Goal: Task Accomplishment & Management: Complete application form

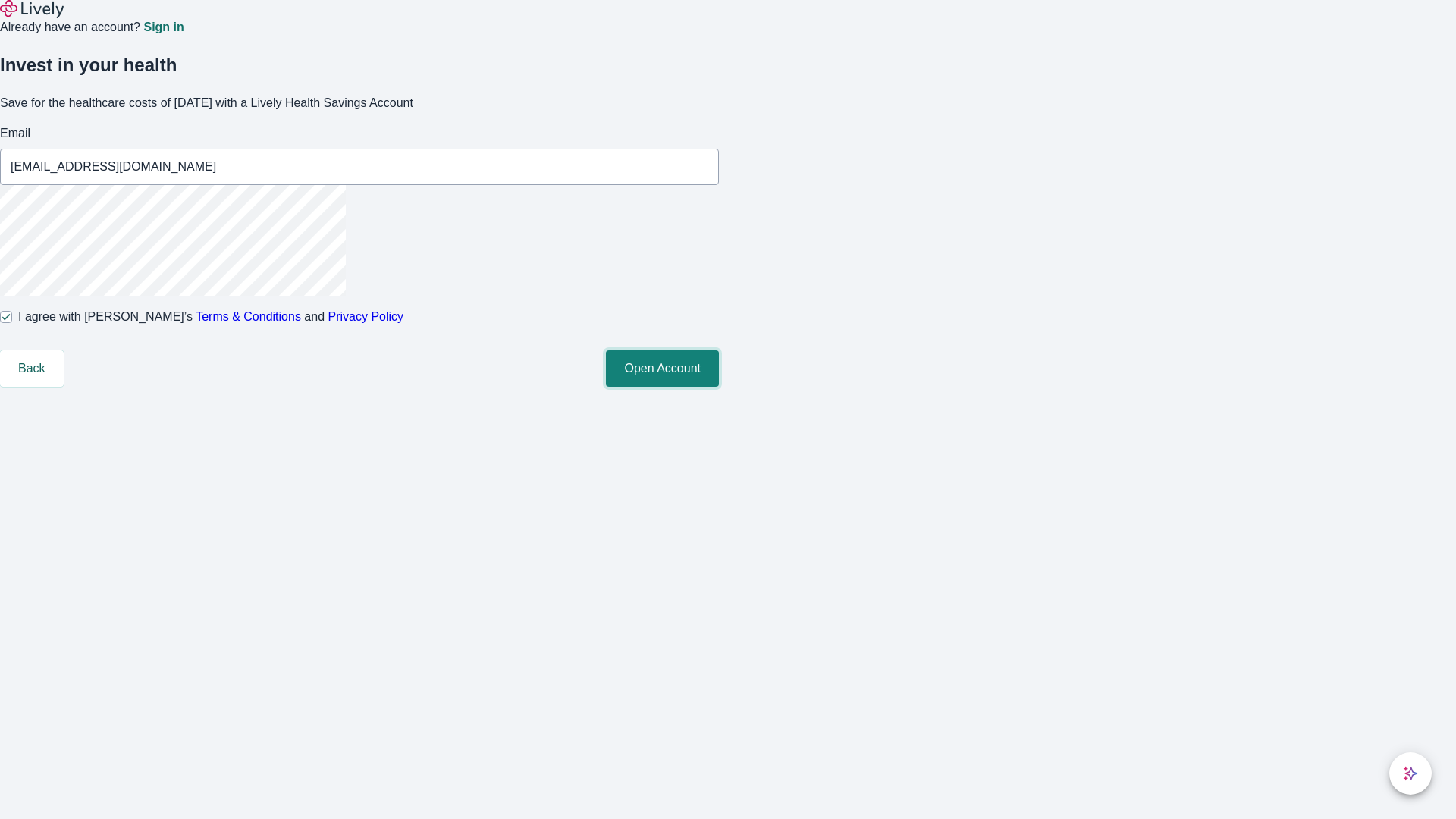
click at [719, 386] on button "Open Account" at bounding box center [662, 369] width 113 height 37
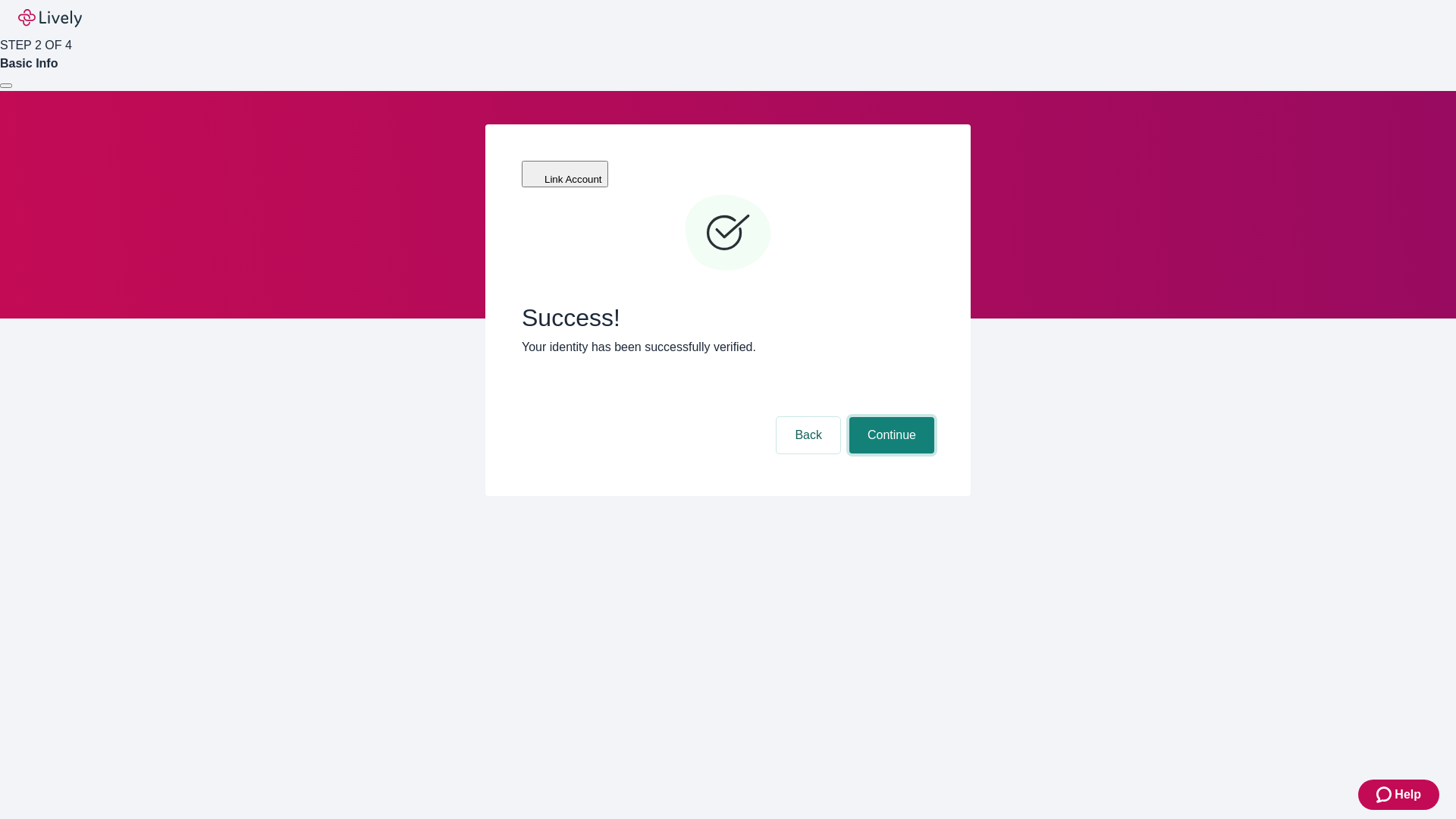
click at [890, 417] on button "Continue" at bounding box center [892, 435] width 85 height 37
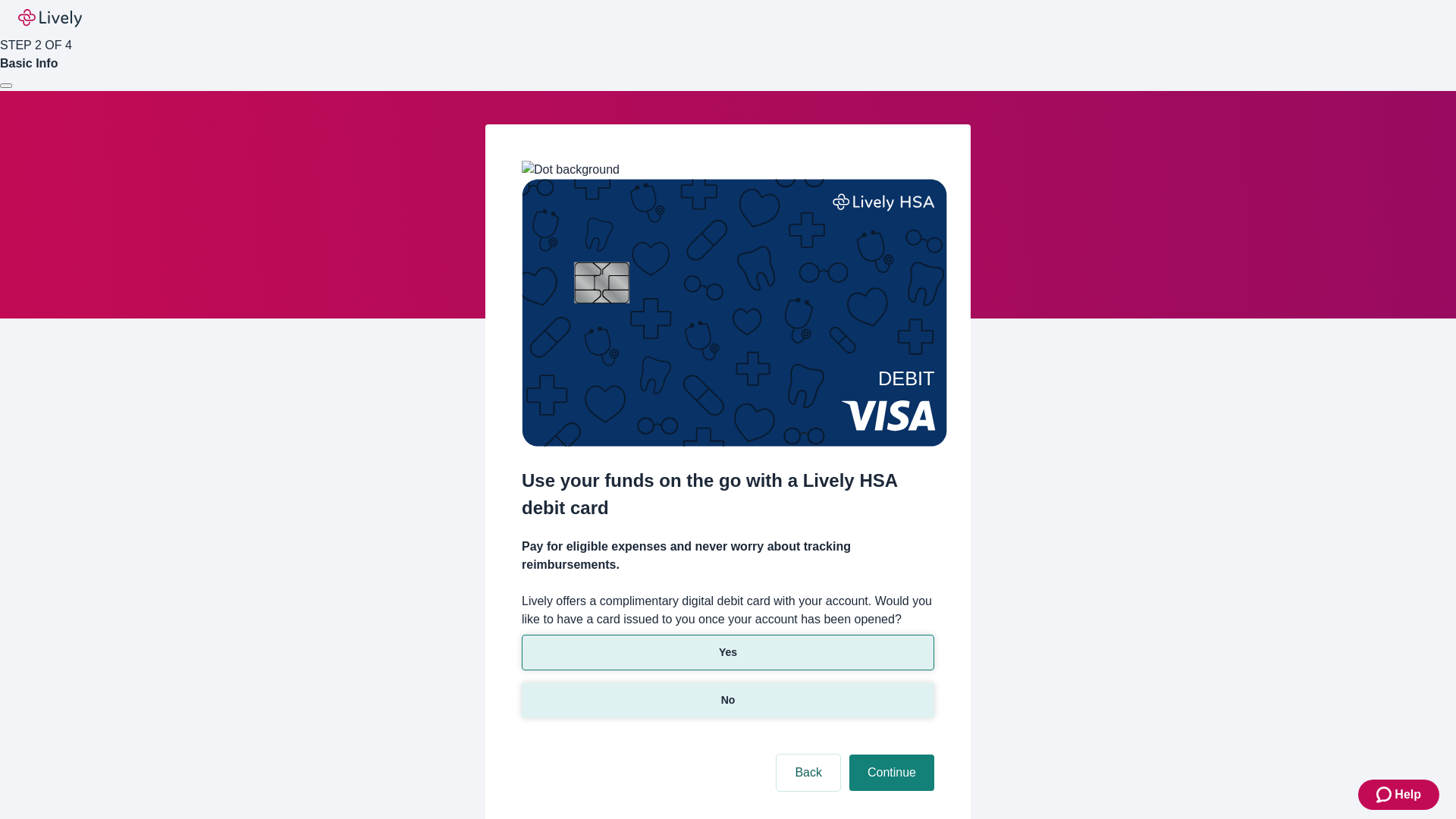
click at [728, 692] on p "No" at bounding box center [728, 700] width 14 height 16
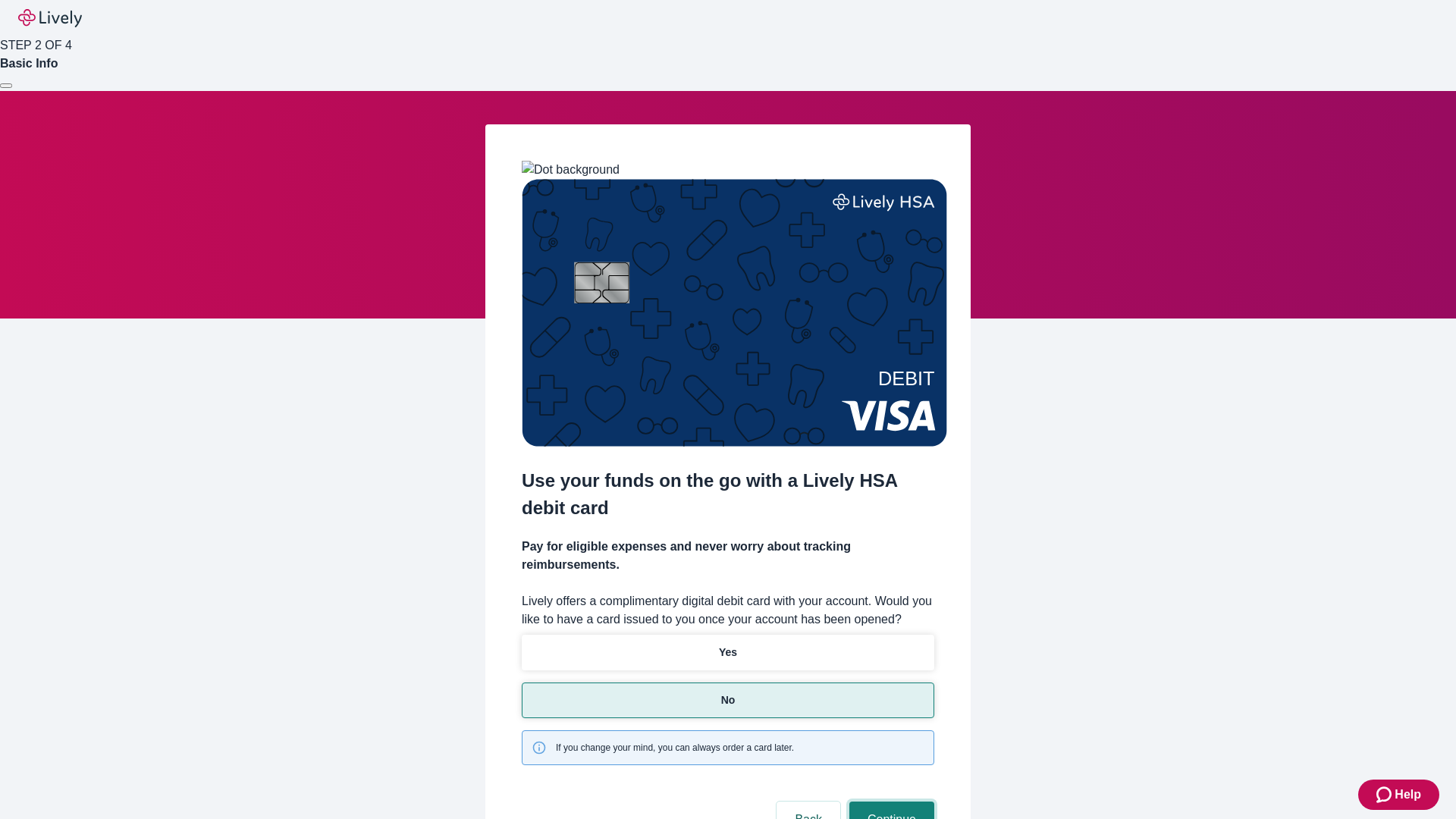
click at [890, 802] on button "Continue" at bounding box center [892, 820] width 85 height 37
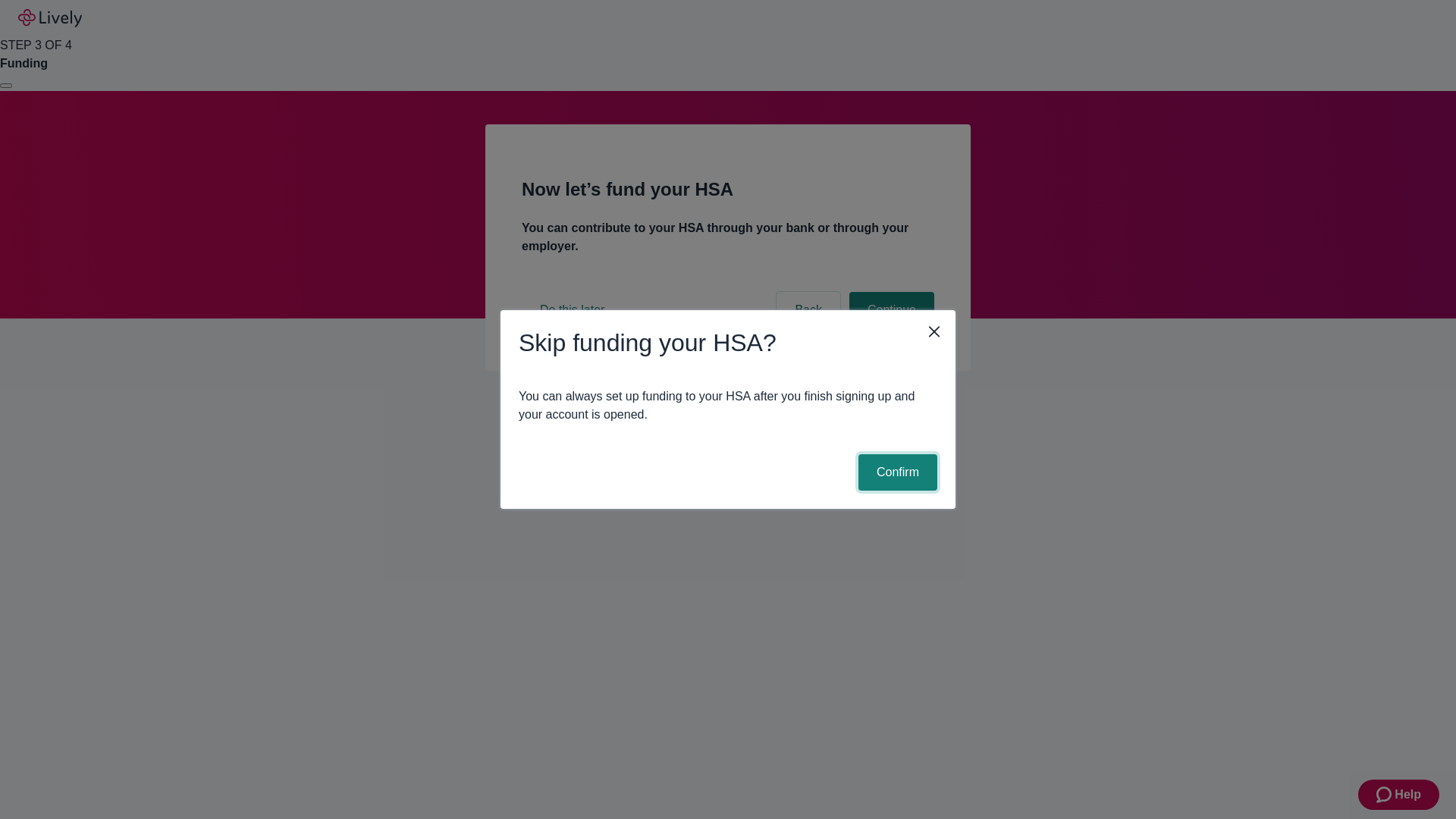
click at [896, 473] on button "Confirm" at bounding box center [898, 473] width 79 height 37
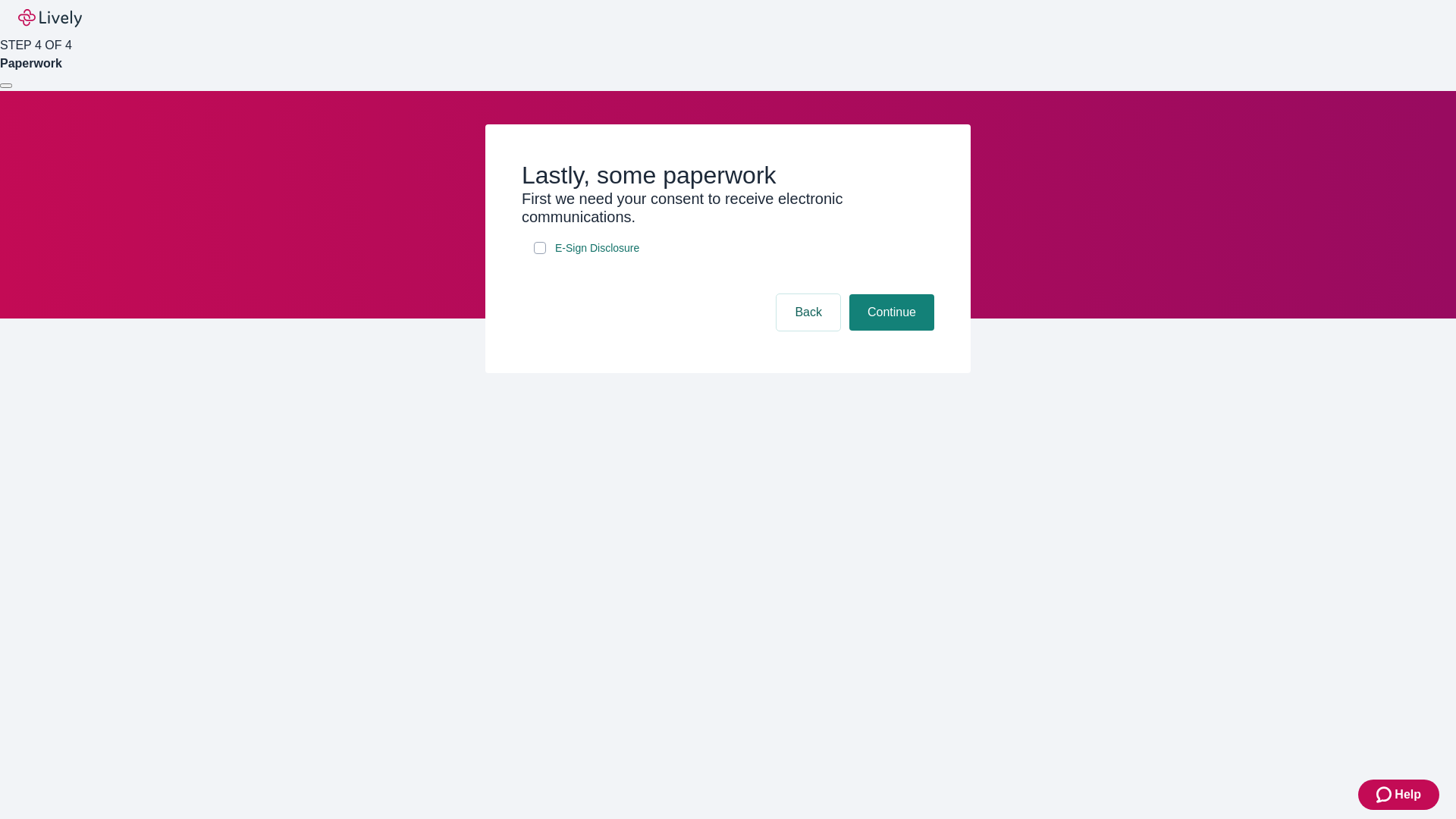
click at [540, 254] on input "E-Sign Disclosure" at bounding box center [539, 248] width 12 height 12
checkbox input "true"
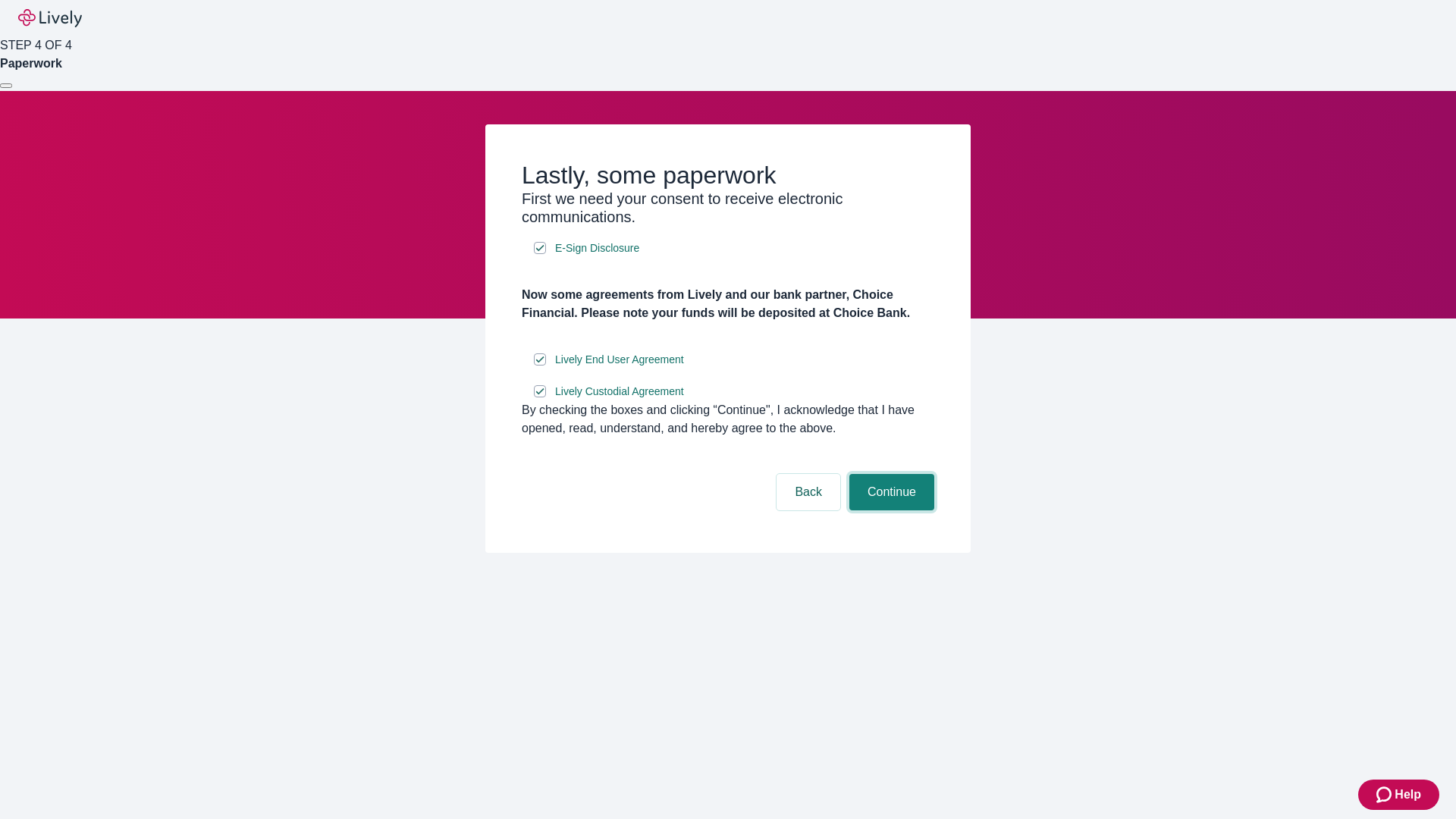
click at [890, 510] on button "Continue" at bounding box center [892, 492] width 85 height 37
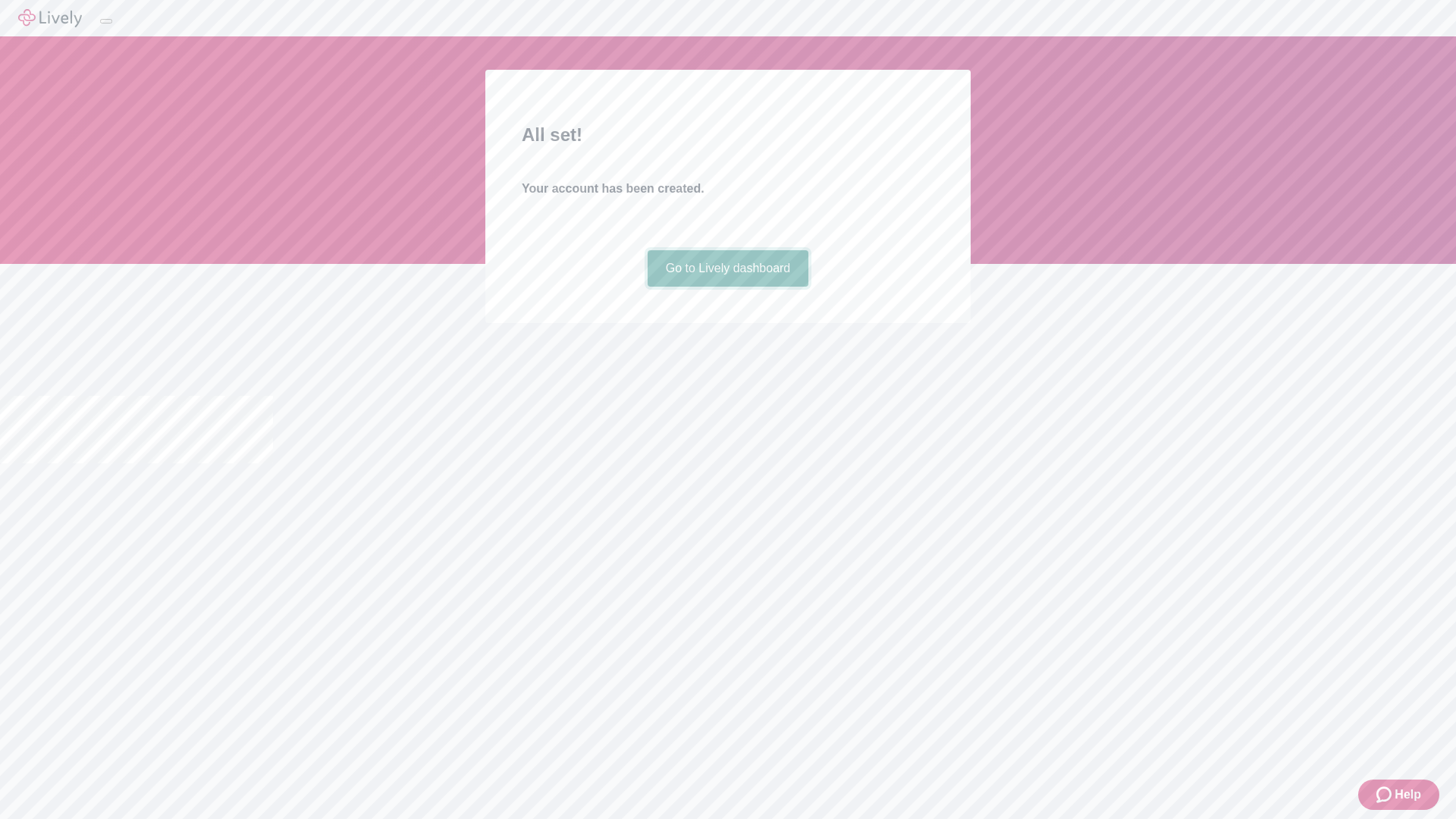
click at [728, 286] on link "Go to Lively dashboard" at bounding box center [728, 268] width 161 height 37
